Goal: Go to known website: Go to known website

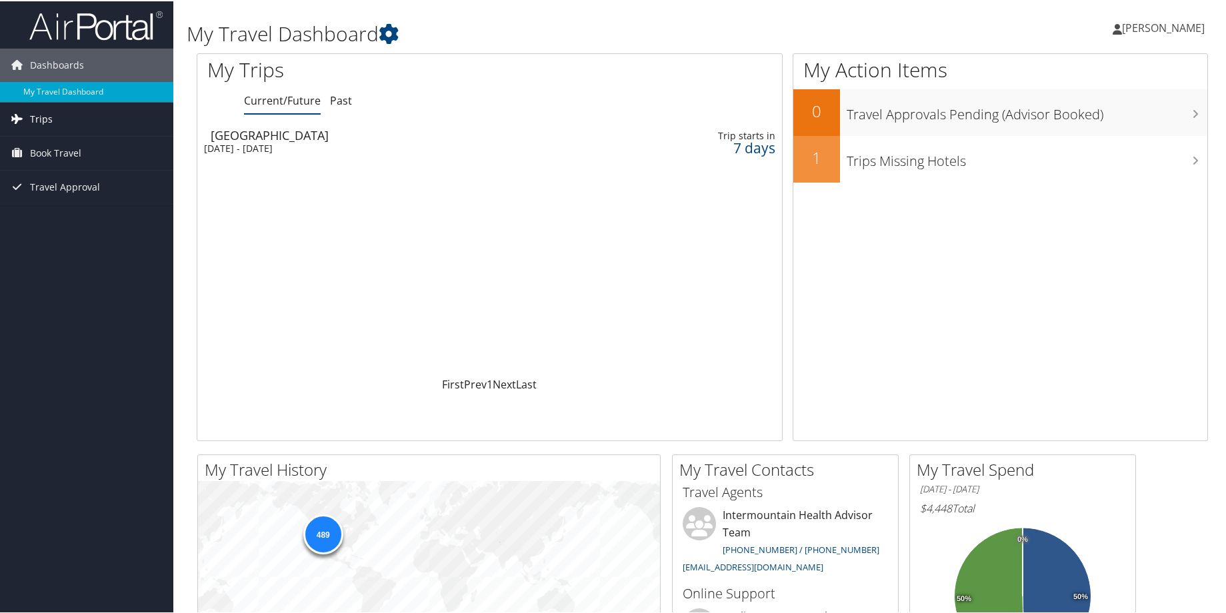
click at [49, 117] on span "Trips" at bounding box center [41, 117] width 23 height 33
click at [69, 147] on link "Current/Future Trips" at bounding box center [86, 145] width 173 height 20
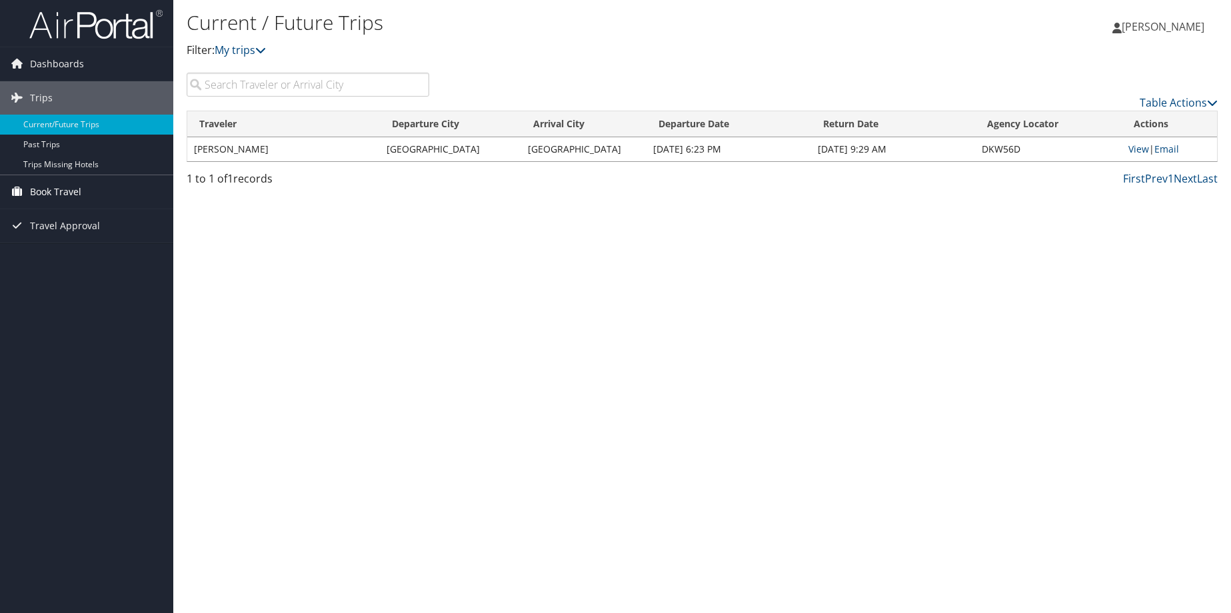
click at [51, 191] on span "Book Travel" at bounding box center [55, 191] width 51 height 33
click at [105, 256] on link "Book/Manage Online Trips" at bounding box center [86, 259] width 173 height 20
